Goal: Use online tool/utility: Utilize a website feature to perform a specific function

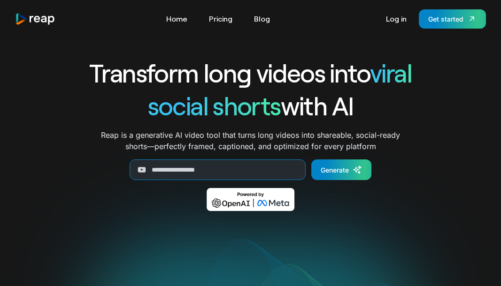
drag, startPoint x: 198, startPoint y: 153, endPoint x: 195, endPoint y: 171, distance: 18.5
click at [197, 152] on div "Transform long videos into viral social shorts with AI Reap is a generative AI …" at bounding box center [250, 140] width 391 height 169
click at [195, 171] on input "Generate Form" at bounding box center [218, 170] width 176 height 21
paste input "**********"
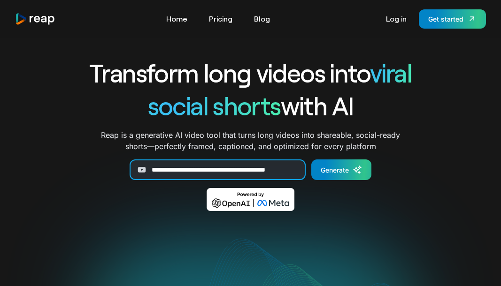
scroll to position [0, 28]
type input "**********"
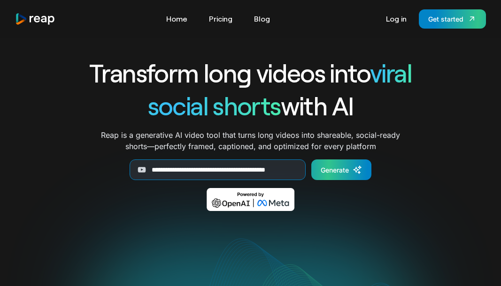
scroll to position [0, 0]
click at [333, 169] on div "Generate" at bounding box center [335, 170] width 28 height 10
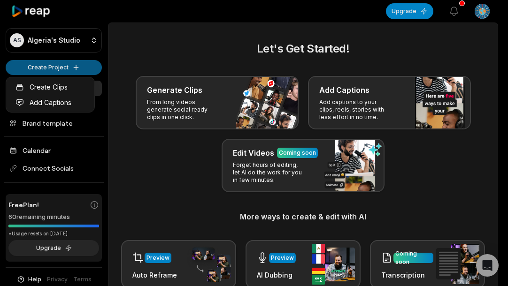
click at [64, 66] on html "AS Algeria's Studio Create Project Home Projects Brand template Calendar Connec…" at bounding box center [254, 143] width 508 height 286
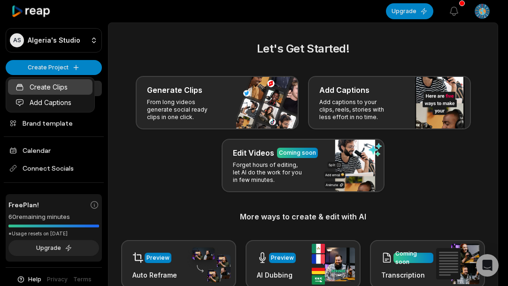
click at [63, 89] on link "Create Clips" at bounding box center [50, 86] width 85 height 15
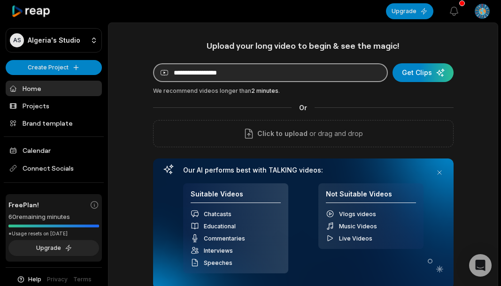
click at [228, 72] on input at bounding box center [270, 72] width 235 height 19
paste input "**********"
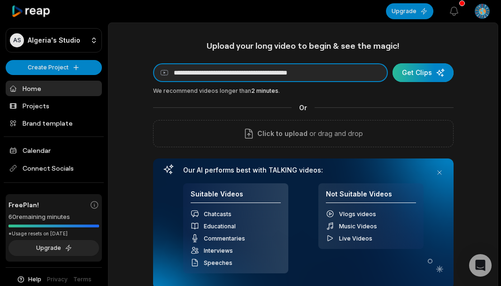
type input "**********"
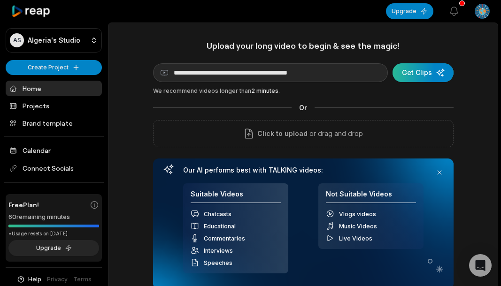
click at [422, 74] on div "submit" at bounding box center [423, 72] width 61 height 19
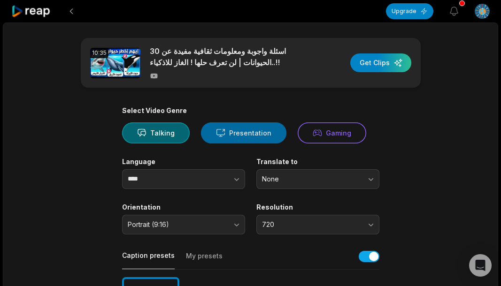
click at [210, 137] on button "Presentation" at bounding box center [243, 133] width 85 height 21
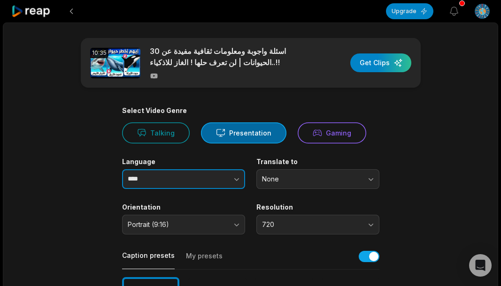
click at [210, 183] on button "button" at bounding box center [218, 180] width 54 height 20
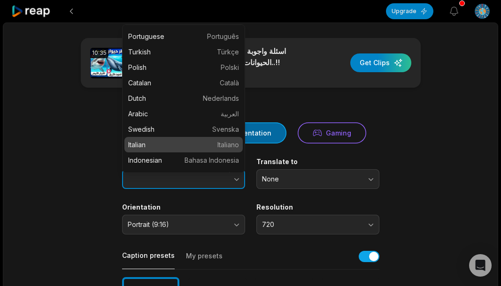
scroll to position [141, 0]
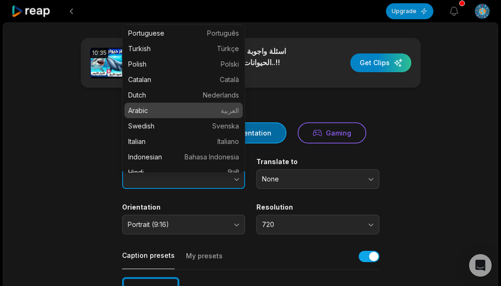
type input "******"
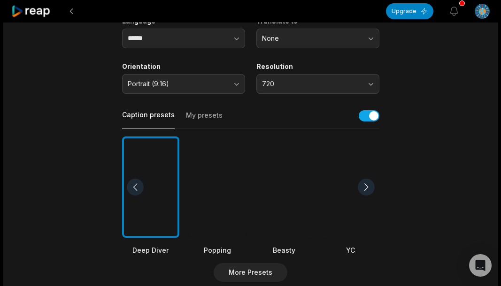
click at [203, 203] on div at bounding box center [217, 188] width 57 height 102
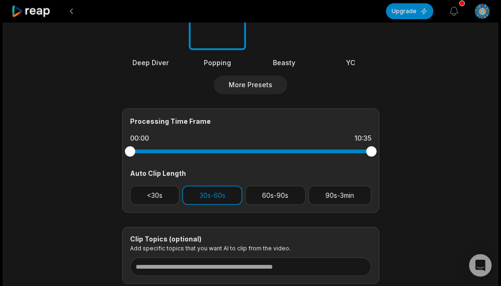
scroll to position [376, 0]
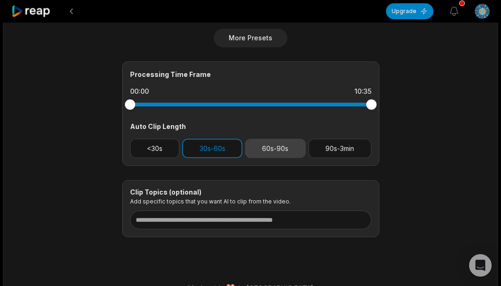
click at [280, 154] on button "60s-90s" at bounding box center [275, 148] width 61 height 19
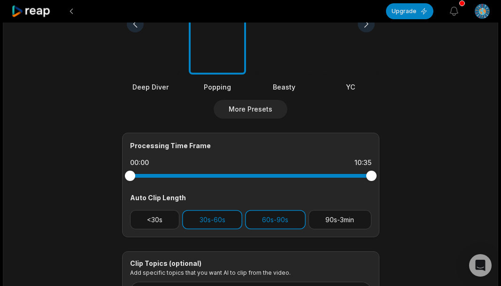
scroll to position [301, 0]
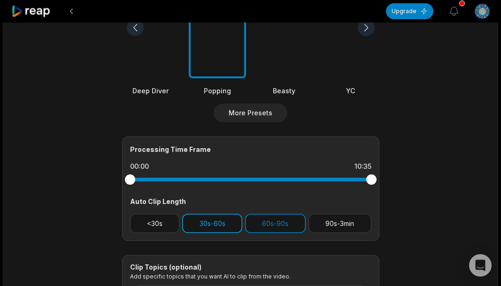
click at [218, 224] on button "30s-60s" at bounding box center [212, 223] width 60 height 19
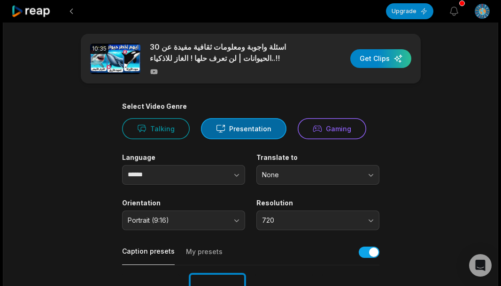
scroll to position [0, 0]
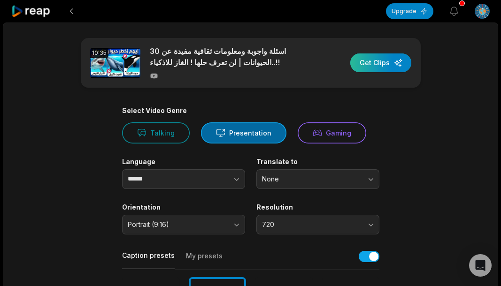
click at [393, 64] on div "button" at bounding box center [380, 63] width 61 height 19
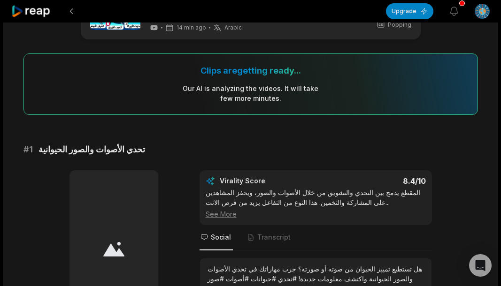
scroll to position [94, 0]
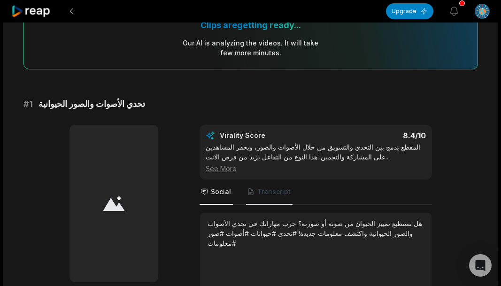
click at [262, 186] on span "Transcript" at bounding box center [269, 192] width 46 height 25
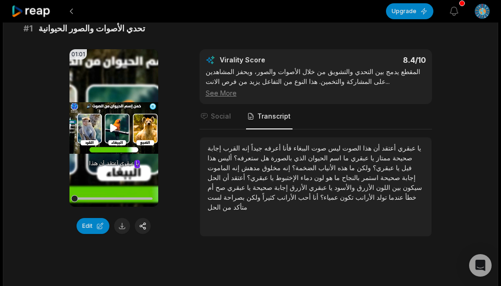
click at [113, 125] on icon at bounding box center [113, 128] width 7 height 8
click at [114, 128] on icon at bounding box center [113, 128] width 11 height 11
click at [109, 130] on icon at bounding box center [113, 128] width 11 height 11
click at [111, 128] on icon at bounding box center [113, 128] width 11 height 11
